Goal: Information Seeking & Learning: Learn about a topic

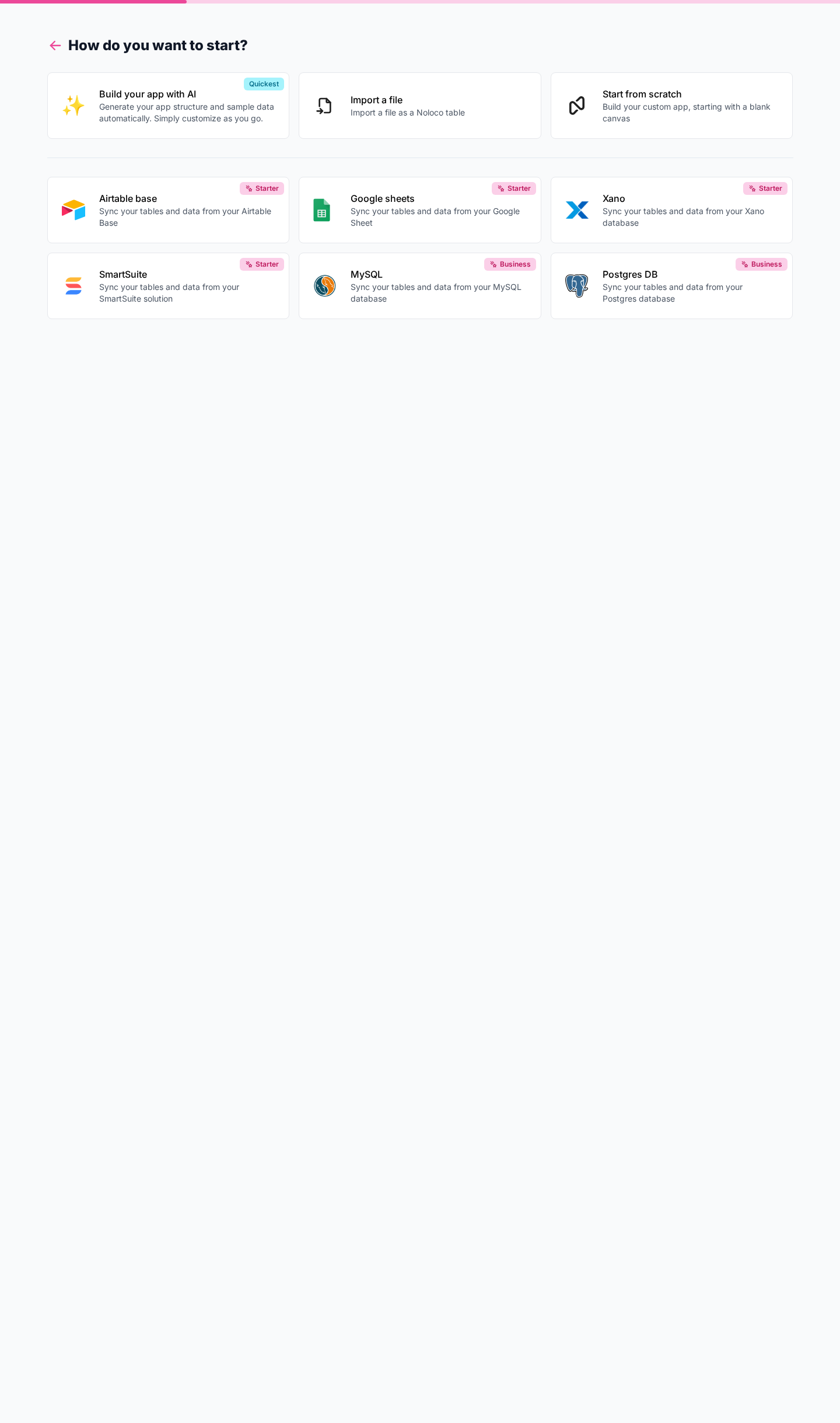
click at [51, 47] on icon at bounding box center [52, 48] width 4 height 4
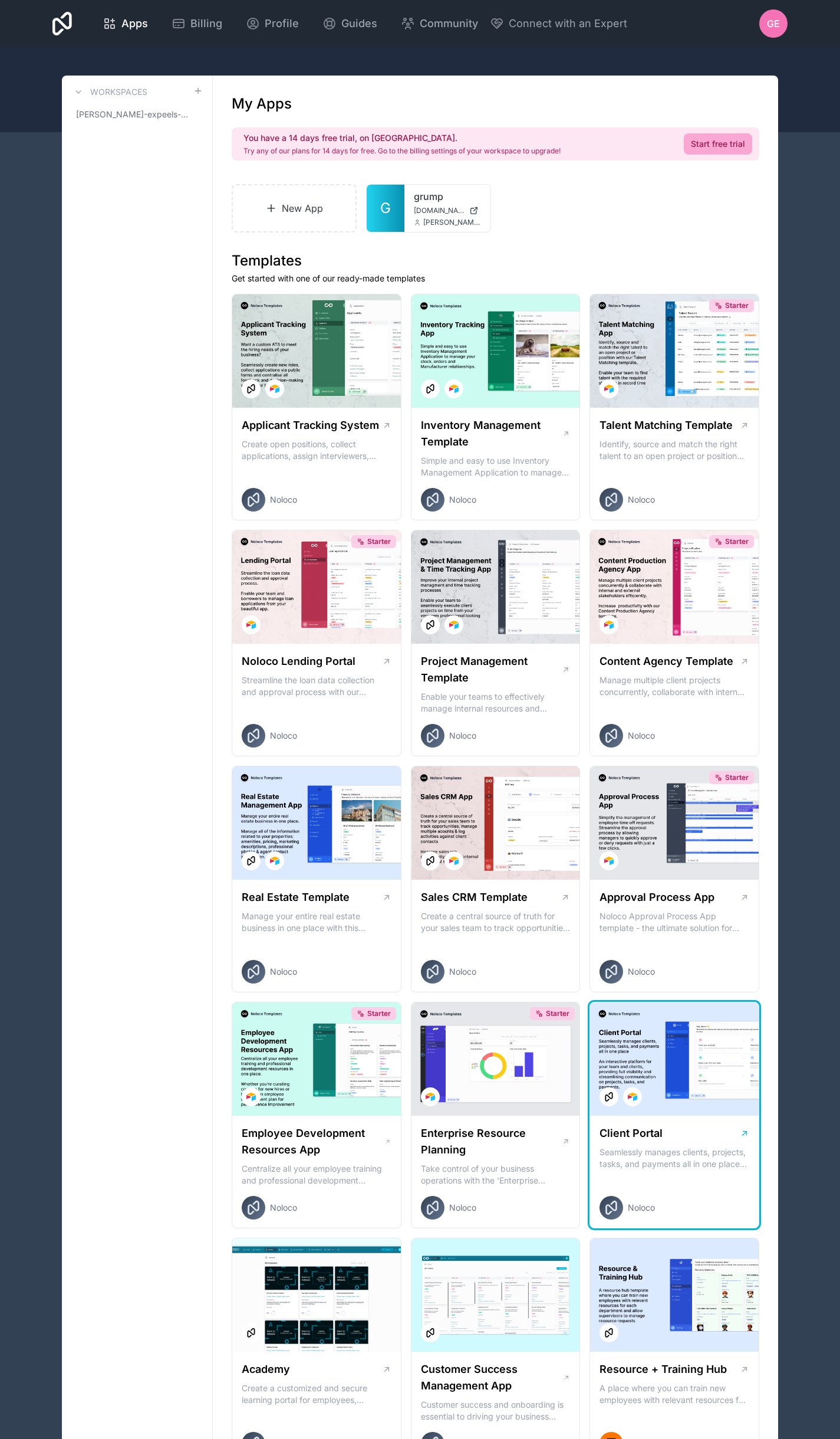
click at [661, 1050] on div at bounding box center [674, 1059] width 168 height 114
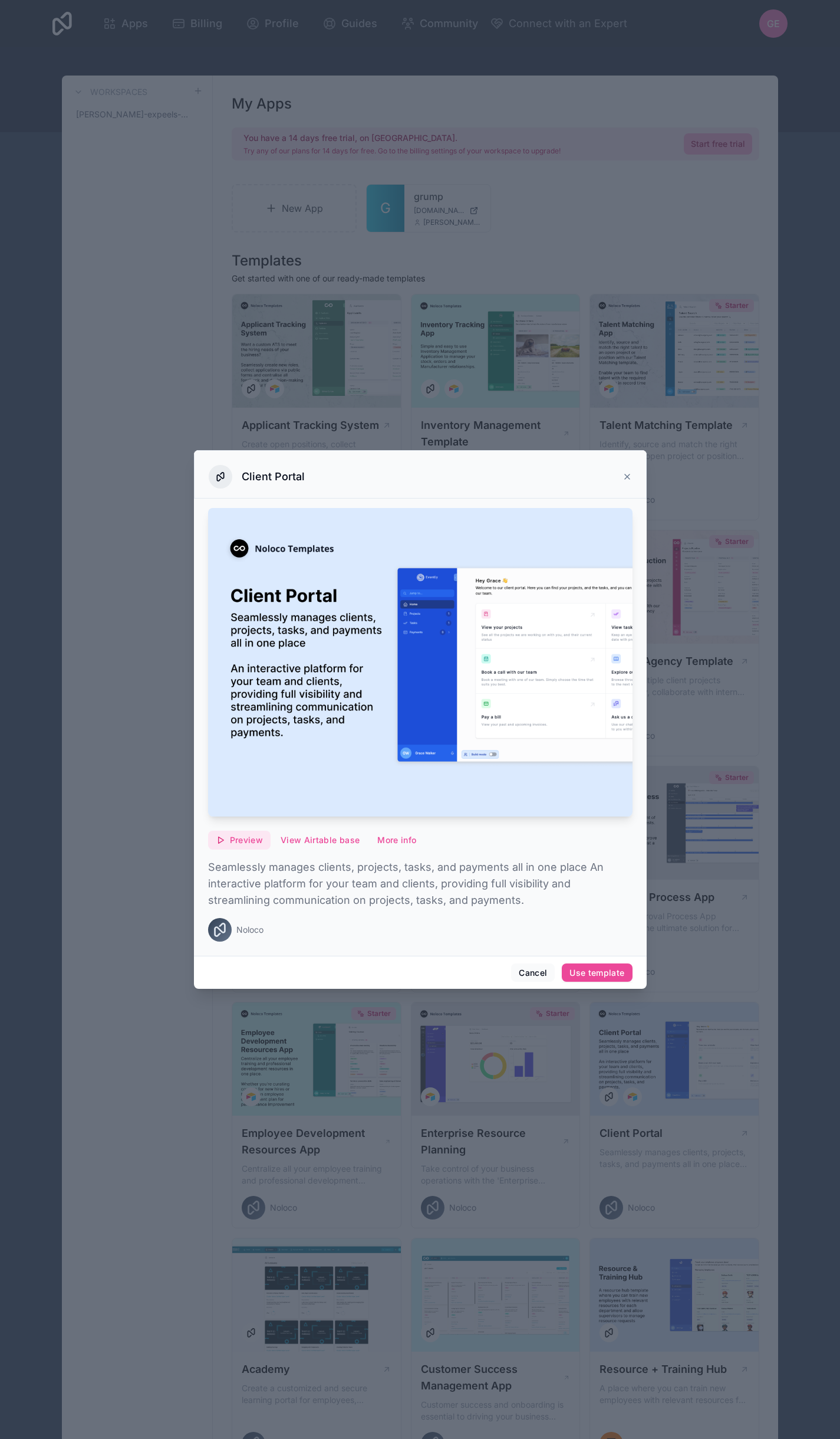
click at [254, 840] on span "Preview" at bounding box center [246, 839] width 33 height 10
click at [228, 772] on button "Preview with Noloco tables" at bounding box center [233, 781] width 154 height 24
click at [248, 803] on span "Preview with Airtable" at bounding box center [231, 804] width 94 height 14
